Goal: Answer question/provide support: Answer question/provide support

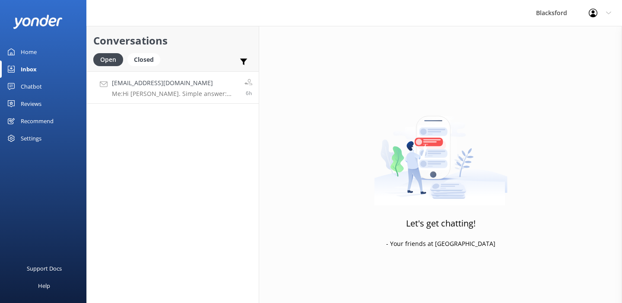
click at [199, 93] on p "Me: Hi [PERSON_NAME]. Simple answer: YES you can. [PERSON_NAME], Co-Owner" at bounding box center [175, 94] width 126 height 8
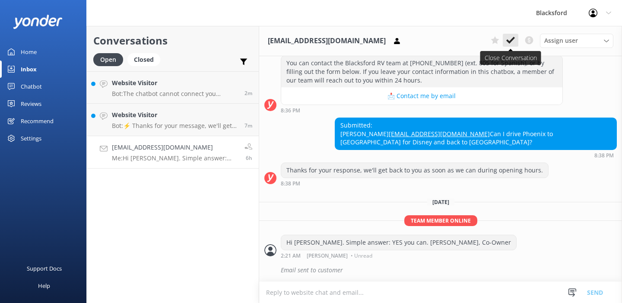
scroll to position [460, 0]
click at [509, 40] on icon at bounding box center [510, 40] width 9 height 9
